Goal: Task Accomplishment & Management: Manage account settings

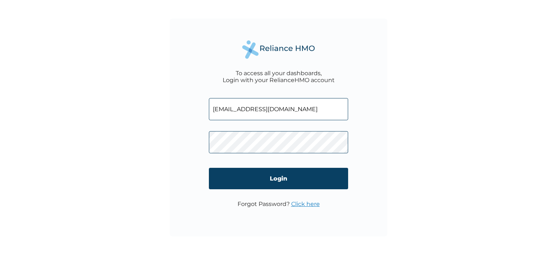
drag, startPoint x: 284, startPoint y: 105, endPoint x: 195, endPoint y: 120, distance: 90.9
click at [195, 120] on div "To access all your dashboards, Login with your RelianceHMO account kerry94real@…" at bounding box center [279, 127] width 218 height 218
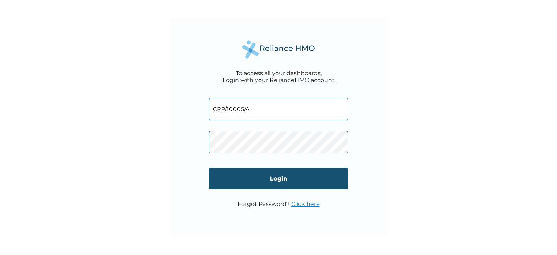
type input "CRP/10005/A"
click at [282, 180] on input "Login" at bounding box center [278, 178] width 139 height 21
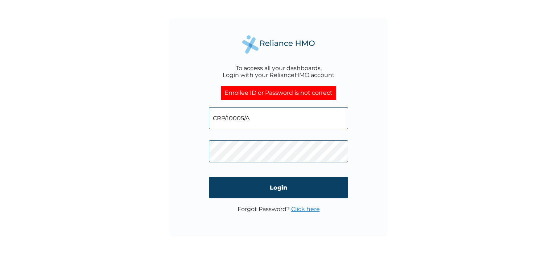
click at [262, 116] on input "CRP/10005/A" at bounding box center [278, 118] width 139 height 22
drag, startPoint x: 262, startPoint y: 116, endPoint x: 178, endPoint y: 116, distance: 83.8
click at [178, 116] on div "To access all your dashboards, Login with your RelianceHMO account Enrollee ID …" at bounding box center [279, 127] width 218 height 218
click at [293, 125] on input "CRP/10005/A" at bounding box center [278, 118] width 139 height 22
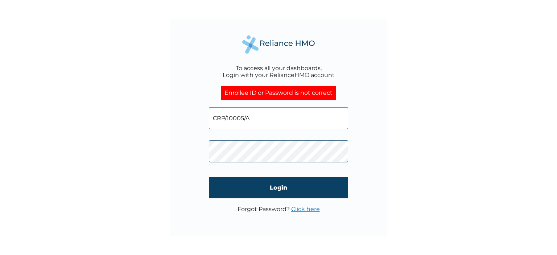
type input "kerry94real@gmail.com"
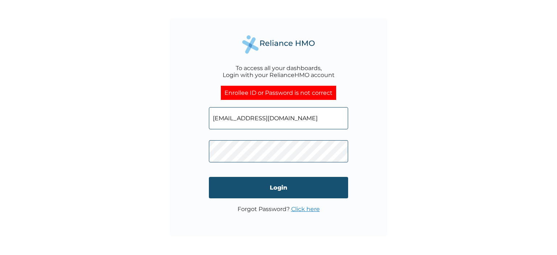
click at [278, 183] on input "Login" at bounding box center [278, 187] width 139 height 21
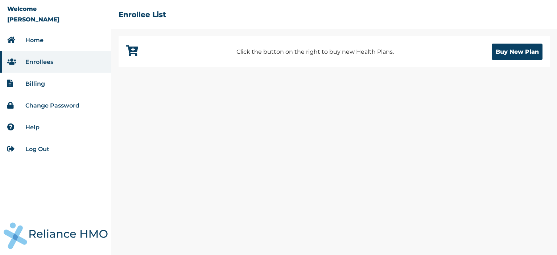
click at [38, 149] on link "Log Out" at bounding box center [37, 148] width 24 height 7
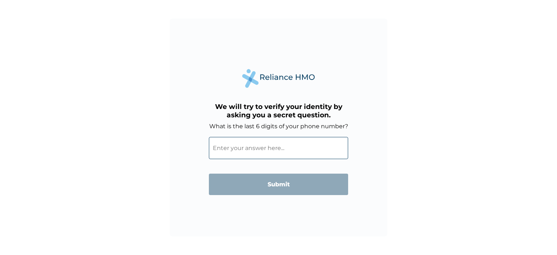
click at [275, 149] on input "What is the last 6 digits of your phone number?" at bounding box center [278, 148] width 139 height 22
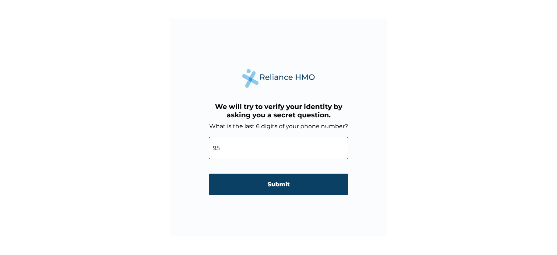
type input "9"
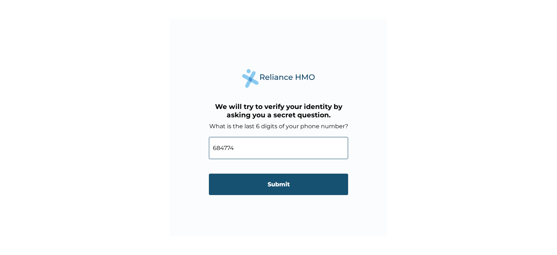
type input "684774"
click at [279, 185] on input "Submit" at bounding box center [278, 183] width 139 height 21
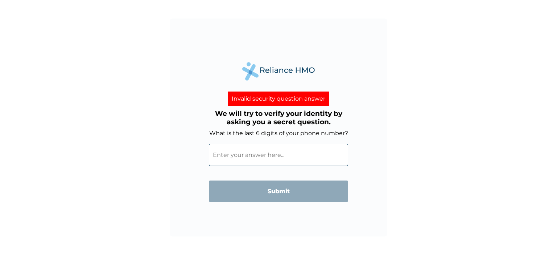
click at [256, 160] on input "What is the last 6 digits of your phone number?" at bounding box center [278, 155] width 139 height 22
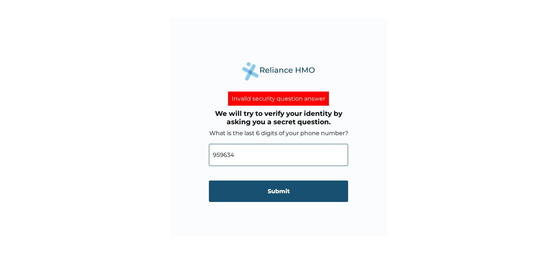
type input "959634"
click at [274, 188] on input "Submit" at bounding box center [278, 190] width 139 height 21
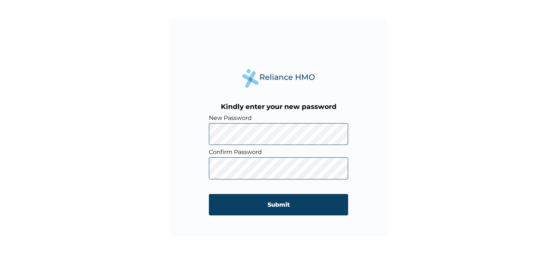
click at [366, 176] on div "Kindly enter your new password New Password Confirm Password Submit" at bounding box center [279, 127] width 218 height 218
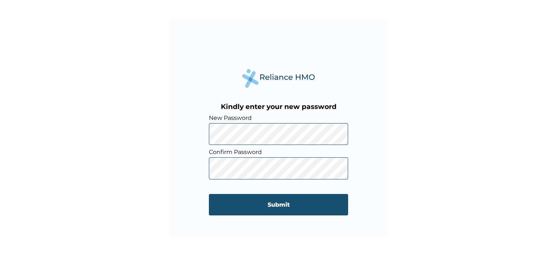
click at [277, 205] on input "Submit" at bounding box center [278, 204] width 139 height 21
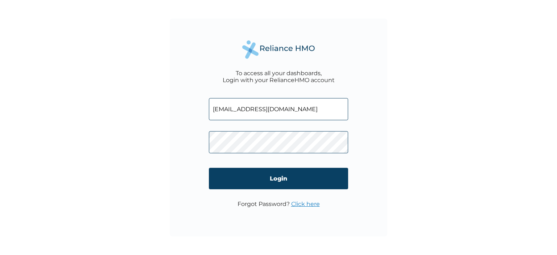
drag, startPoint x: 267, startPoint y: 108, endPoint x: 221, endPoint y: 109, distance: 45.4
click at [221, 109] on input "[EMAIL_ADDRESS][DOMAIN_NAME]" at bounding box center [278, 109] width 139 height 22
drag, startPoint x: 301, startPoint y: 108, endPoint x: 195, endPoint y: 112, distance: 105.3
click at [195, 112] on div "To access all your dashboards, Login with your RelianceHMO account [EMAIL_ADDRE…" at bounding box center [279, 127] width 218 height 218
type input "CRP/10005/A"
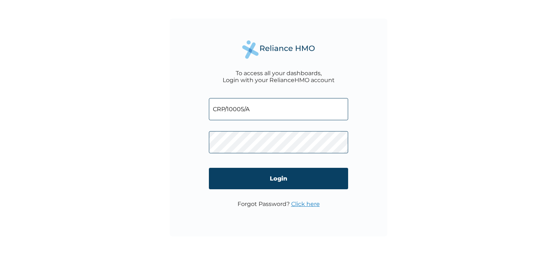
click at [185, 141] on div "To access all your dashboards, Login with your RelianceHMO account CRP/10005/A …" at bounding box center [279, 127] width 218 height 218
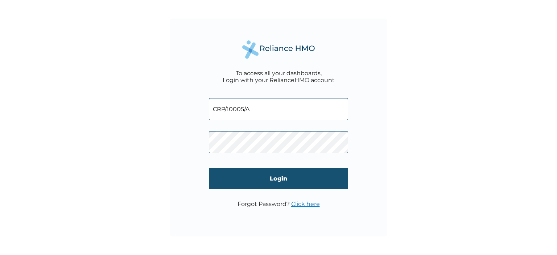
click at [239, 176] on input "Login" at bounding box center [278, 178] width 139 height 21
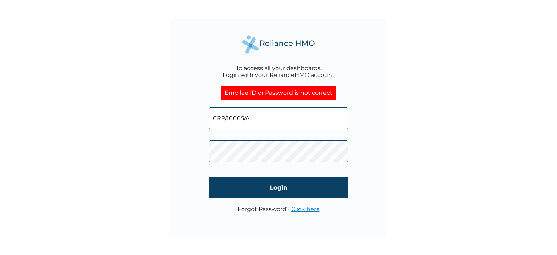
drag, startPoint x: 278, startPoint y: 122, endPoint x: 207, endPoint y: 117, distance: 71.2
click at [207, 117] on div "To access all your dashboards, Login with your RelianceHMO account Enrollee ID …" at bounding box center [279, 127] width 218 height 218
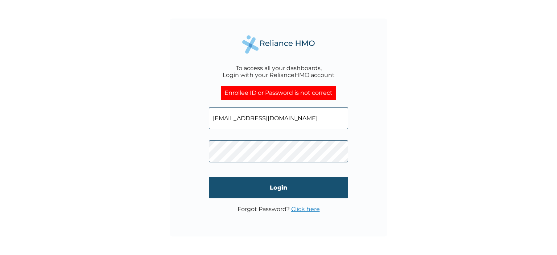
type input "kerry94real@gmail.com"
click at [259, 184] on input "Login" at bounding box center [278, 187] width 139 height 21
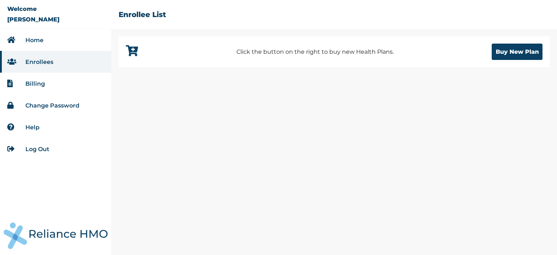
click at [40, 150] on link "Log Out" at bounding box center [37, 148] width 24 height 7
